Goal: Find specific fact

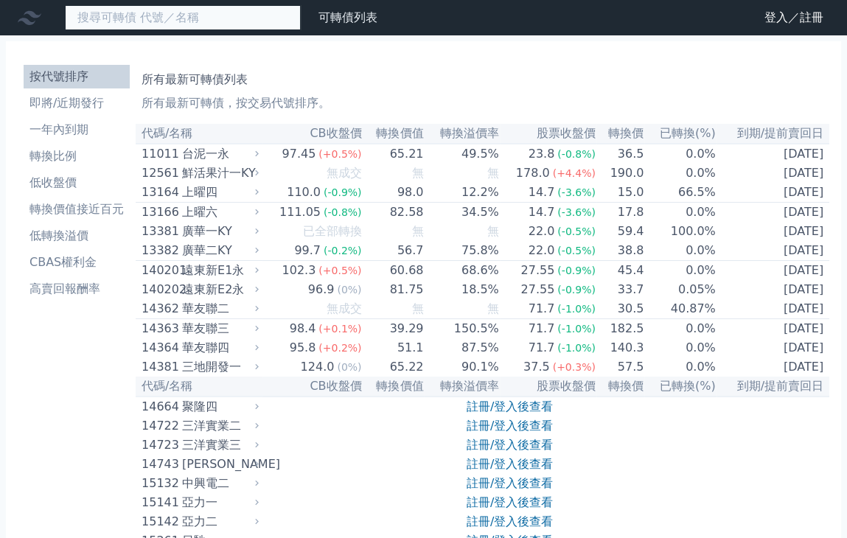
click at [178, 17] on input at bounding box center [183, 17] width 236 height 25
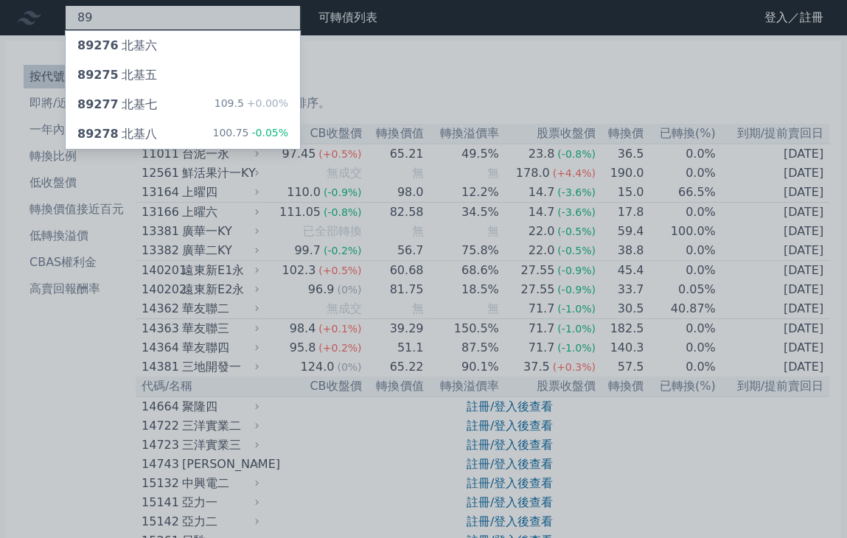
type input "8"
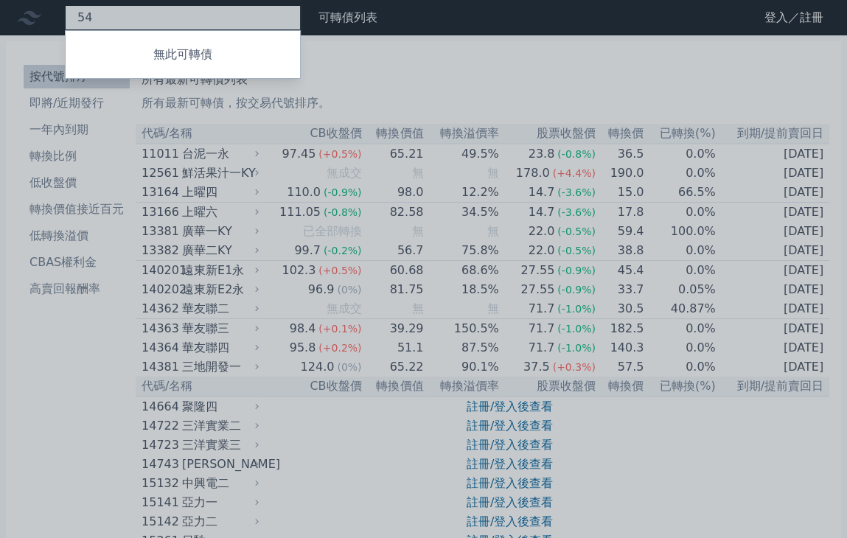
type input "5"
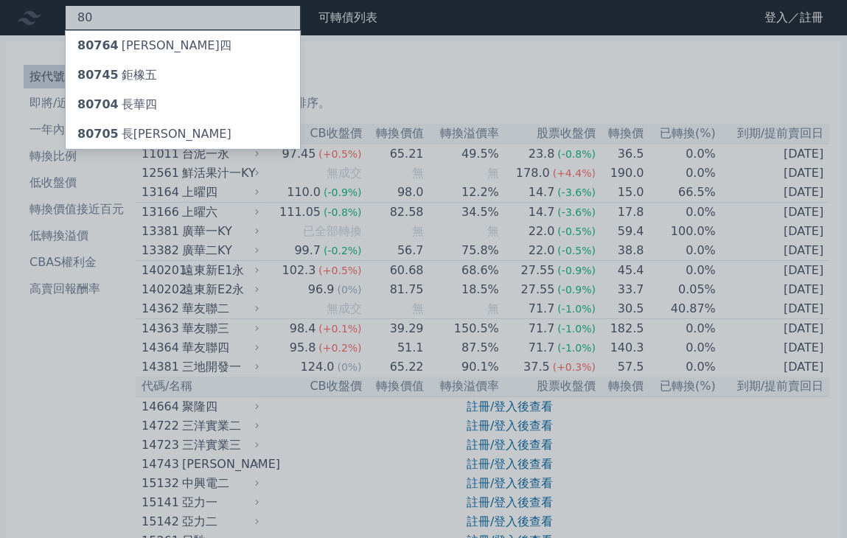
type input "8"
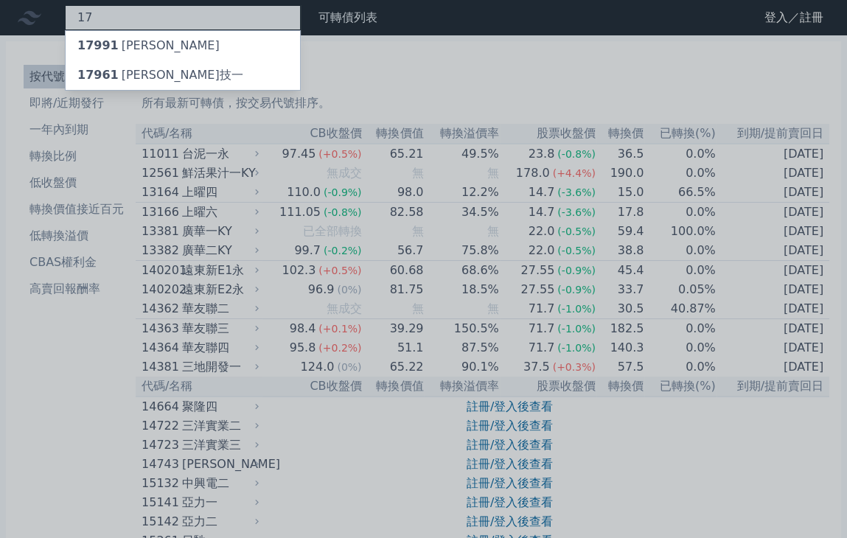
type input "1"
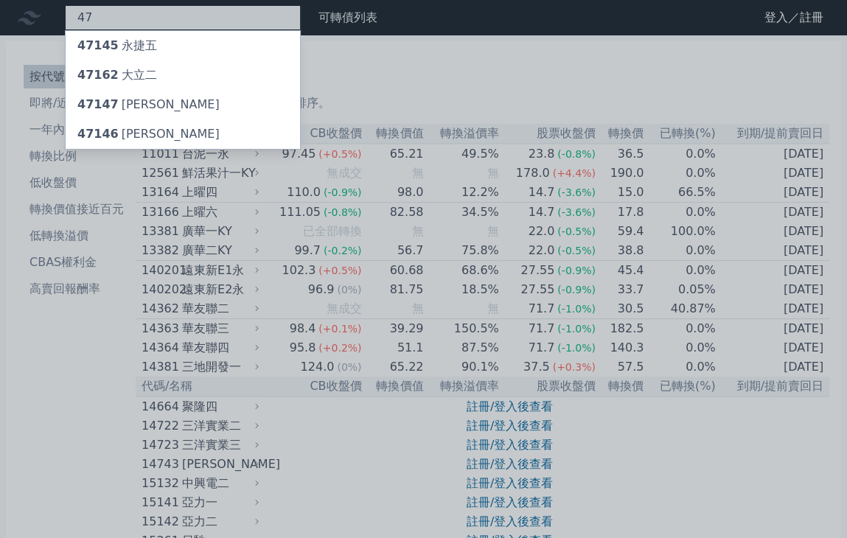
type input "4"
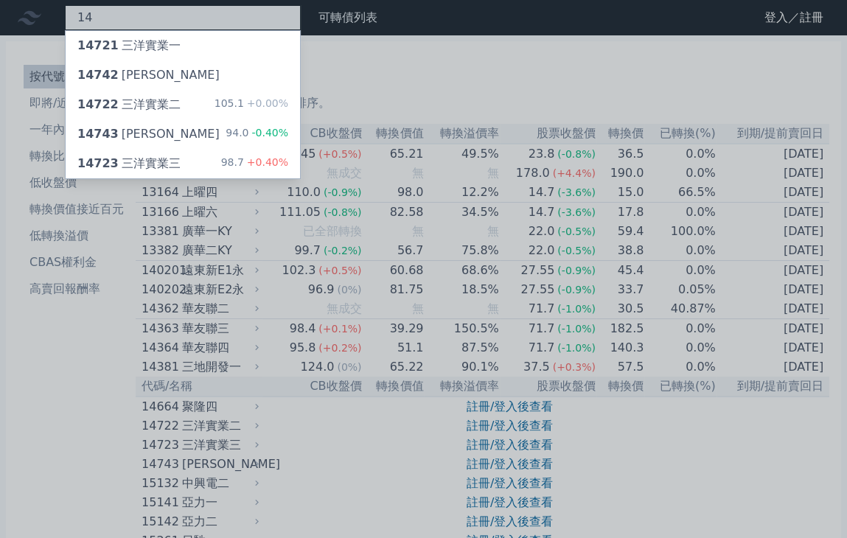
type input "1"
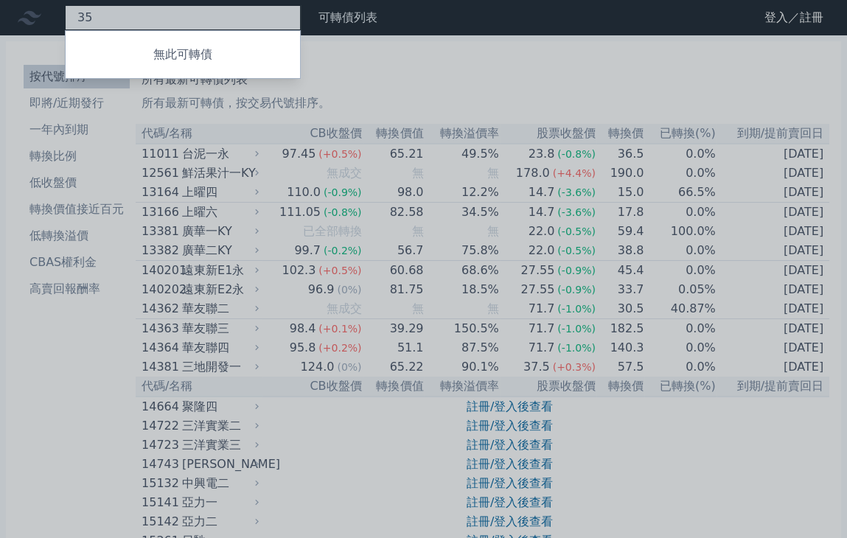
type input "3"
type input "2"
type input "5"
type input "6"
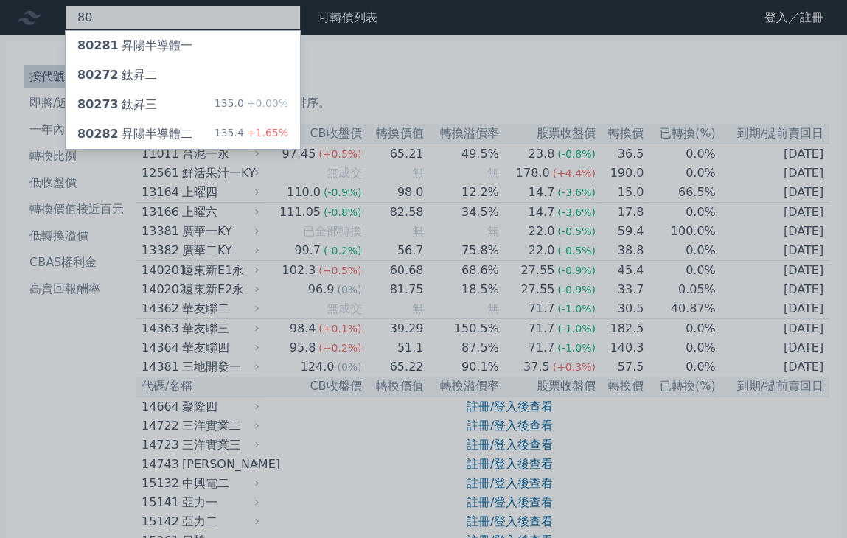
type input "8"
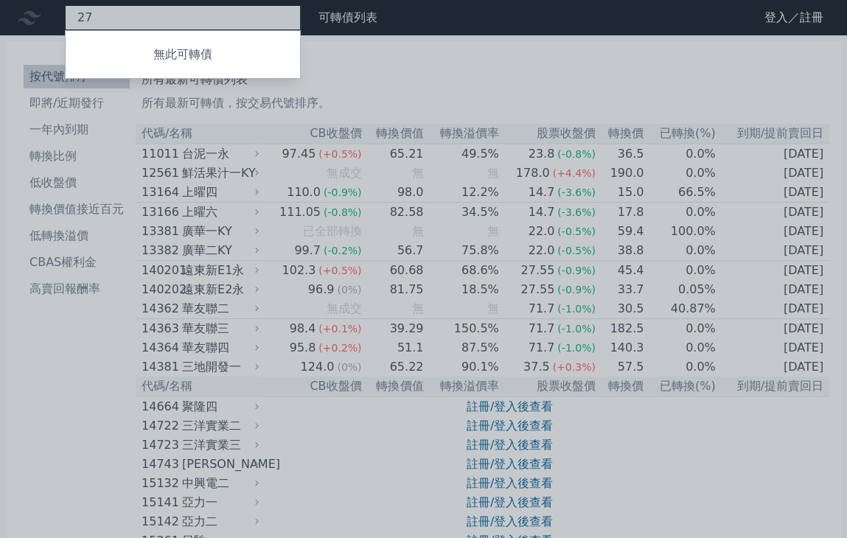
type input "2"
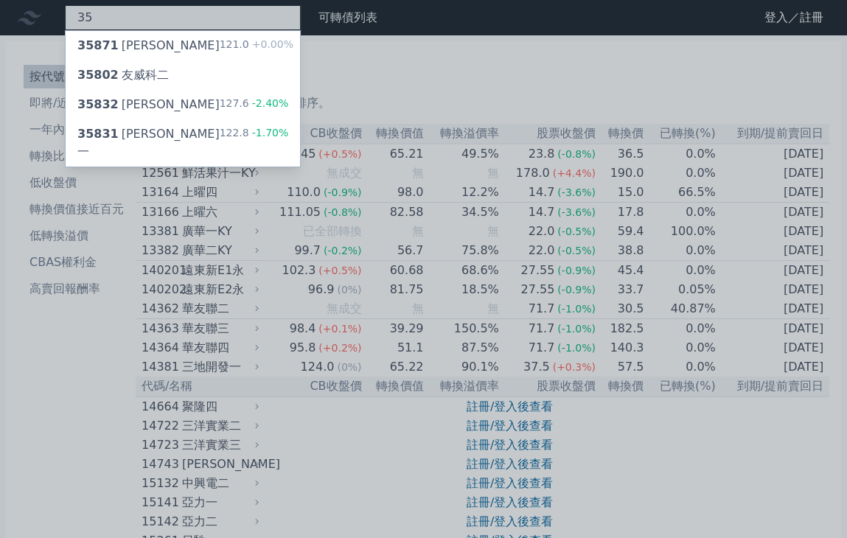
type input "3"
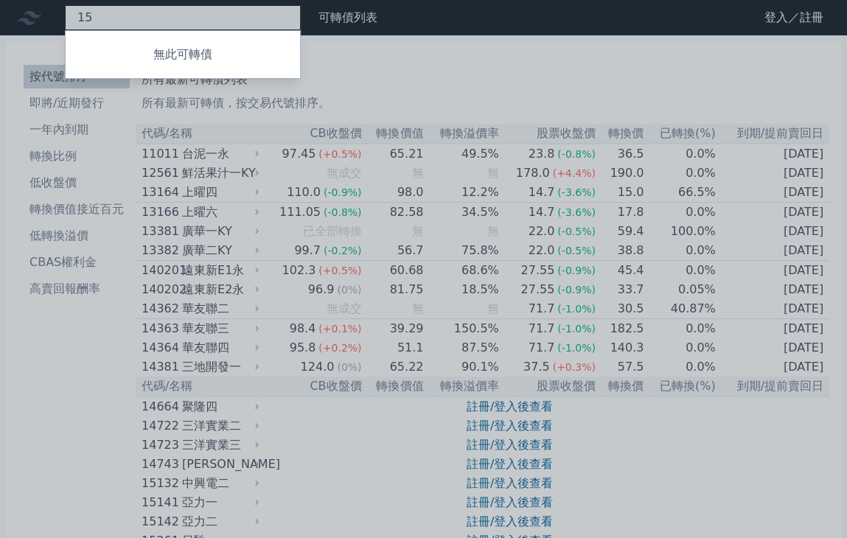
type input "1"
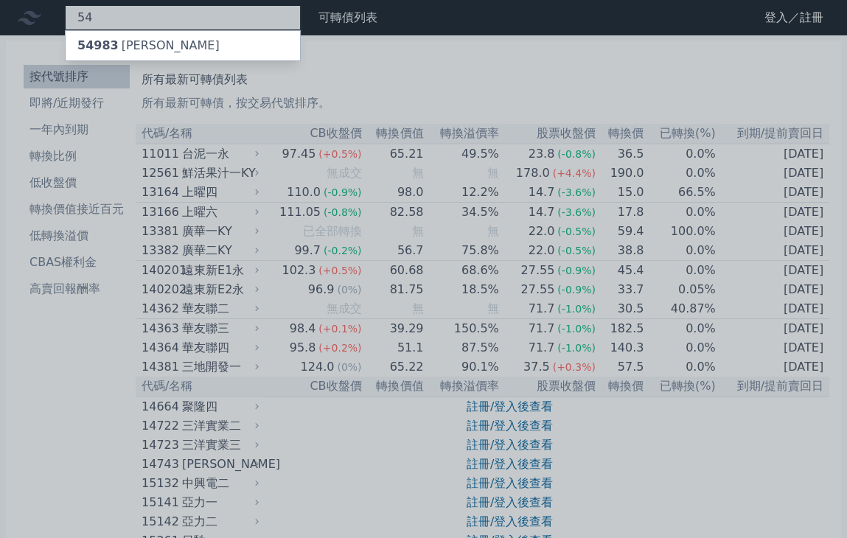
type input "5"
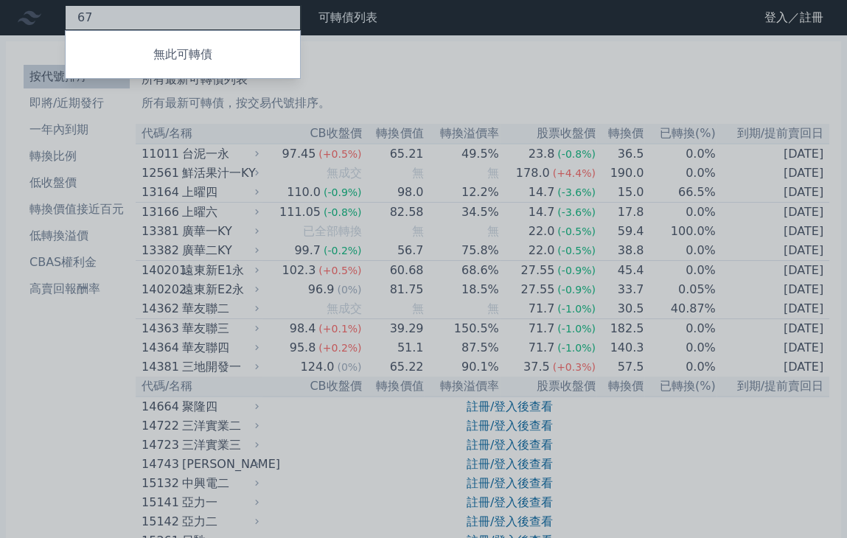
type input "6"
type input "8"
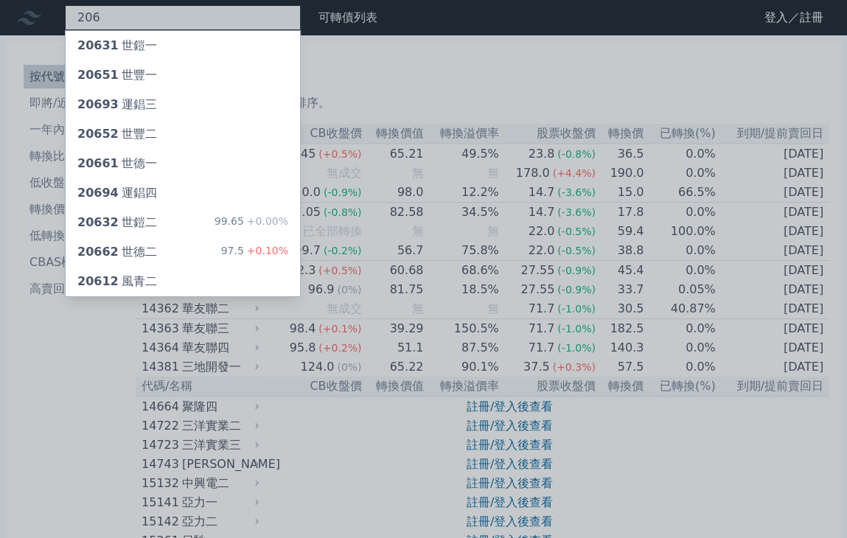
type input "2067"
